Goal: Check status: Check status

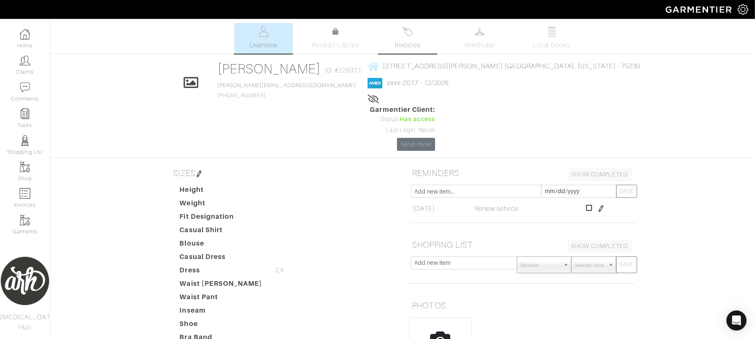
click at [413, 37] on link "Invoices" at bounding box center [408, 38] width 59 height 31
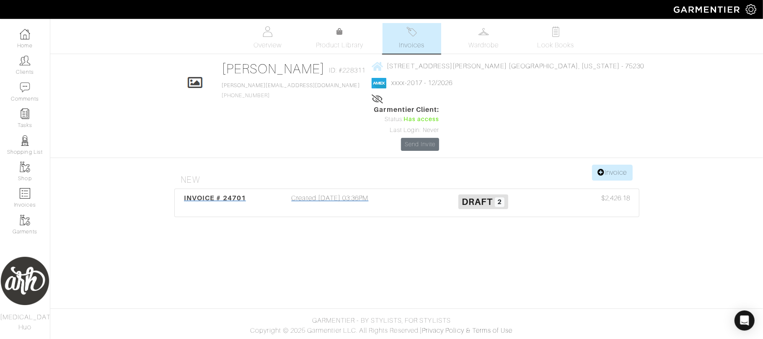
click at [344, 193] on div "Created [DATE] 03:36PM" at bounding box center [330, 202] width 153 height 19
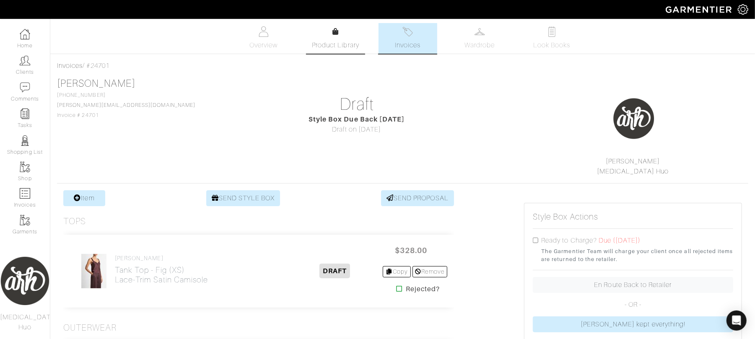
click at [340, 41] on span "Product Library" at bounding box center [335, 45] width 47 height 10
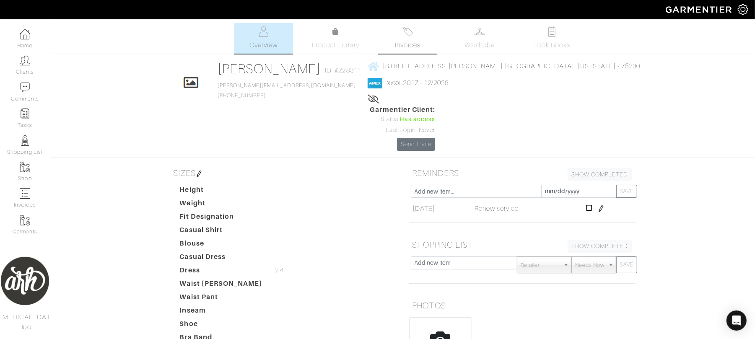
click at [392, 46] on link "Invoices" at bounding box center [408, 38] width 59 height 31
